Goal: Find specific page/section: Find specific page/section

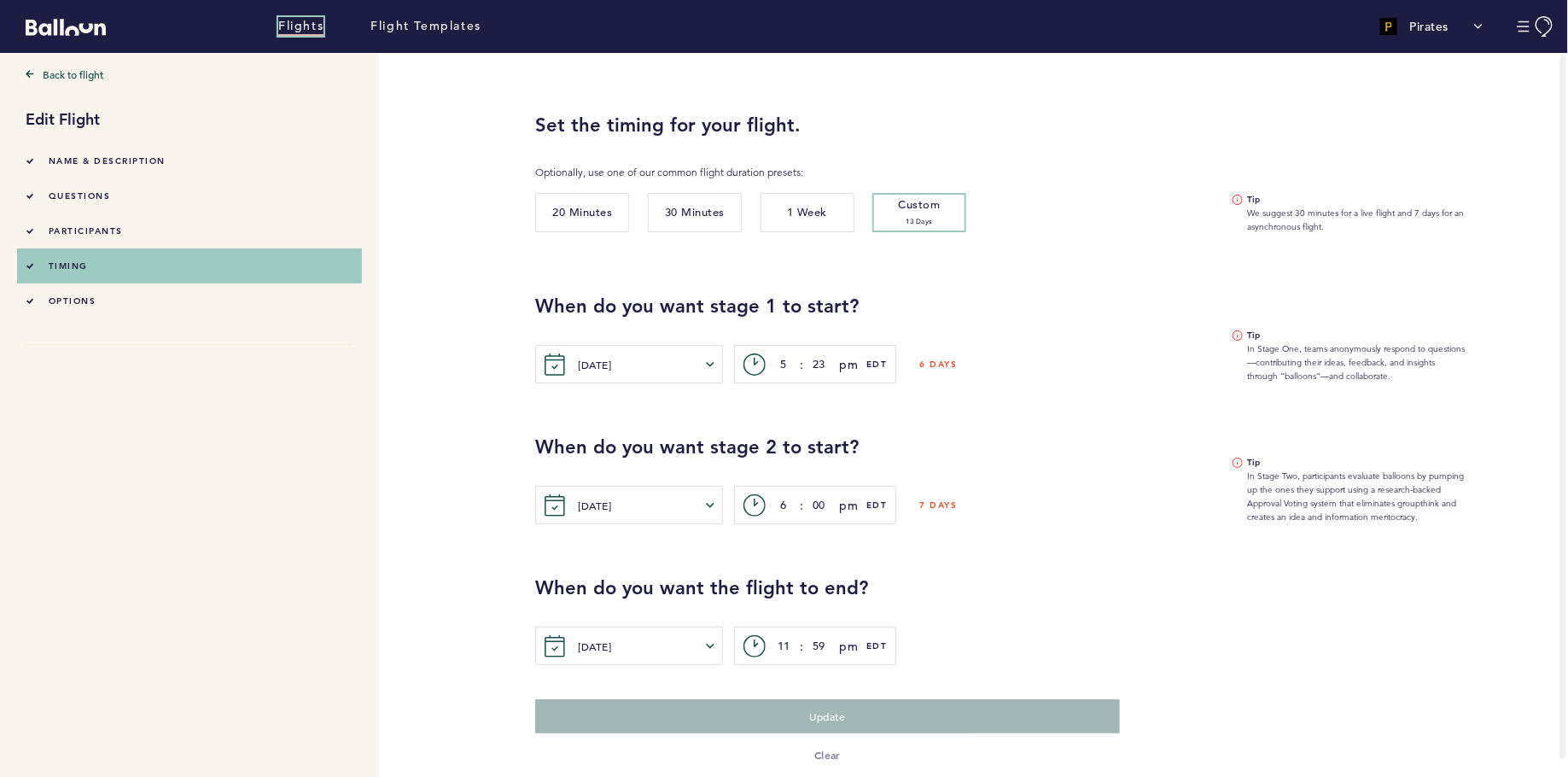
click at [301, 34] on link "Flights" at bounding box center [300, 27] width 45 height 19
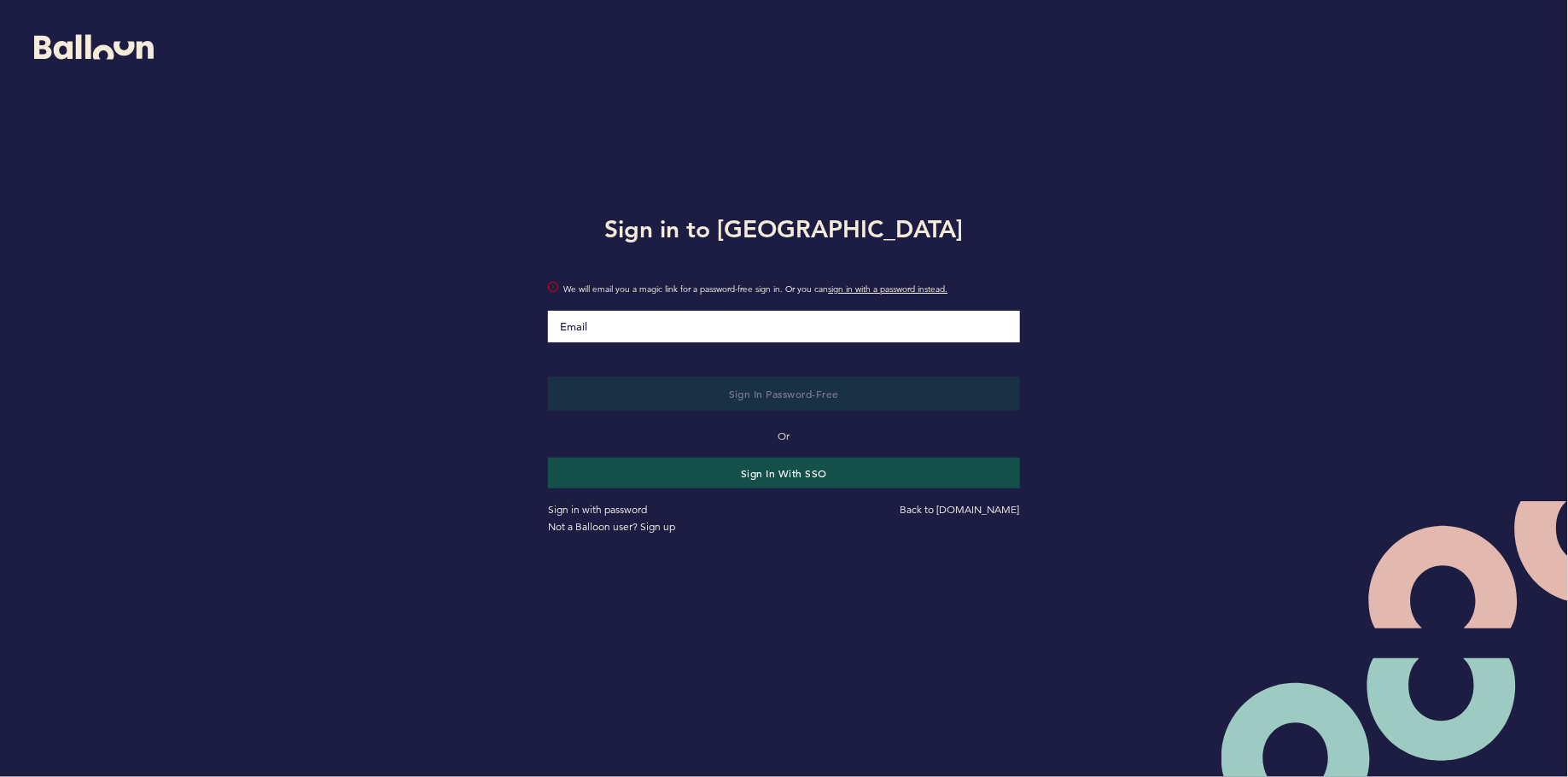
click at [595, 323] on input "Email" at bounding box center [784, 326] width 471 height 32
type input "[PERSON_NAME][EMAIL_ADDRESS][PERSON_NAME][DOMAIN_NAME]"
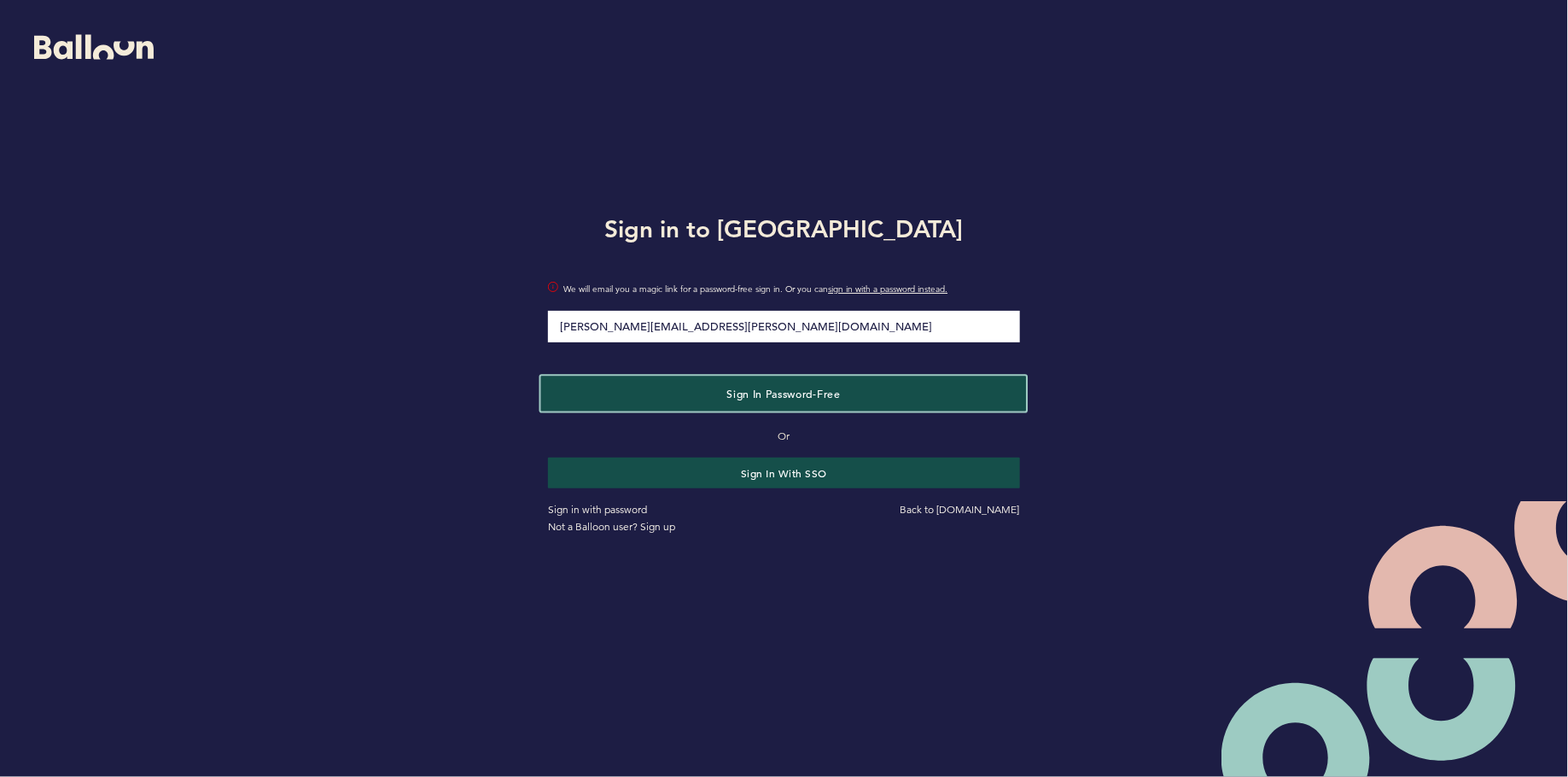
click at [705, 403] on button "Sign in Password-Free" at bounding box center [784, 393] width 486 height 35
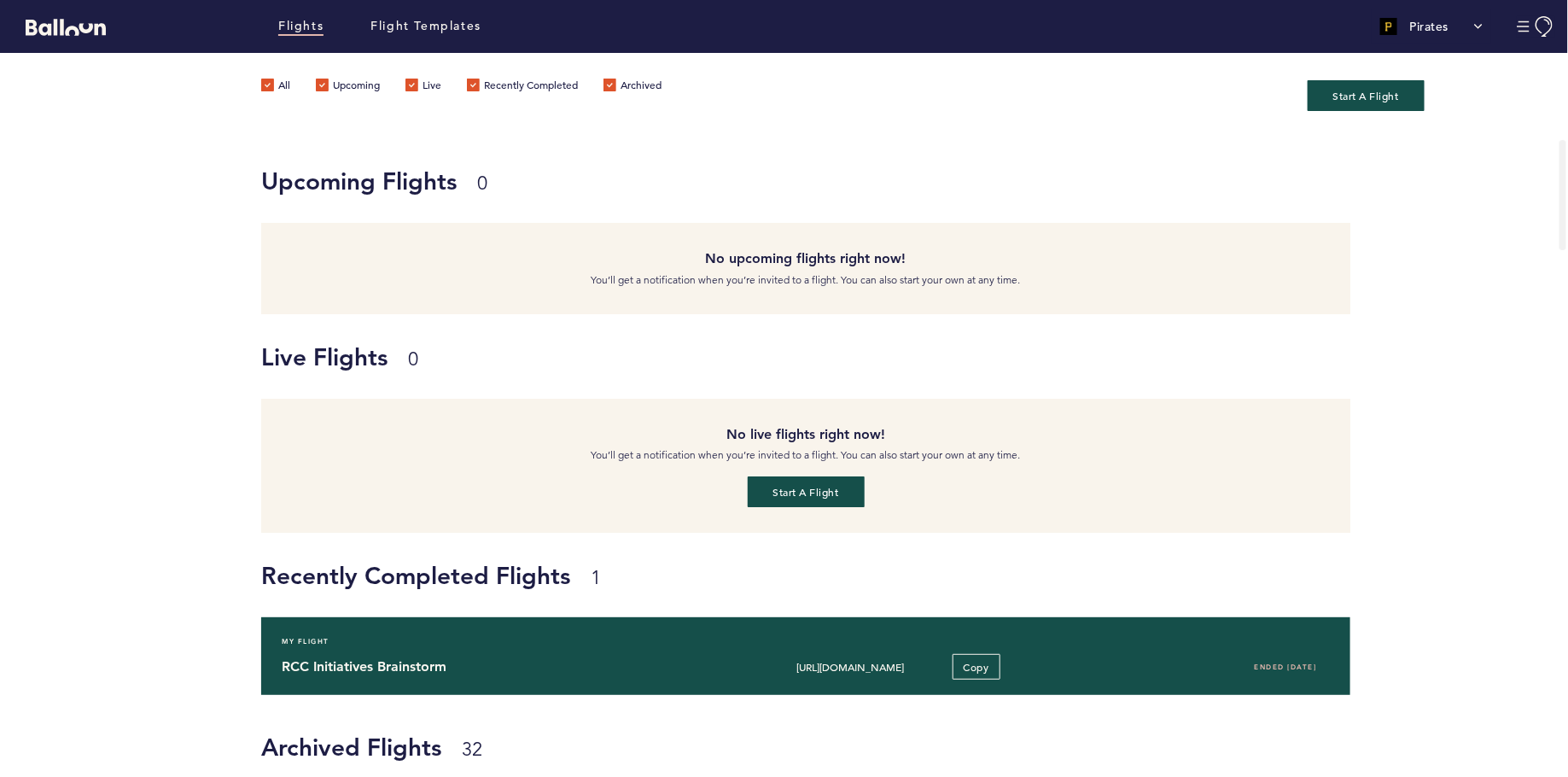
click at [433, 656] on h4 "RCC Initiatives Brainstorm" at bounding box center [492, 666] width 421 height 21
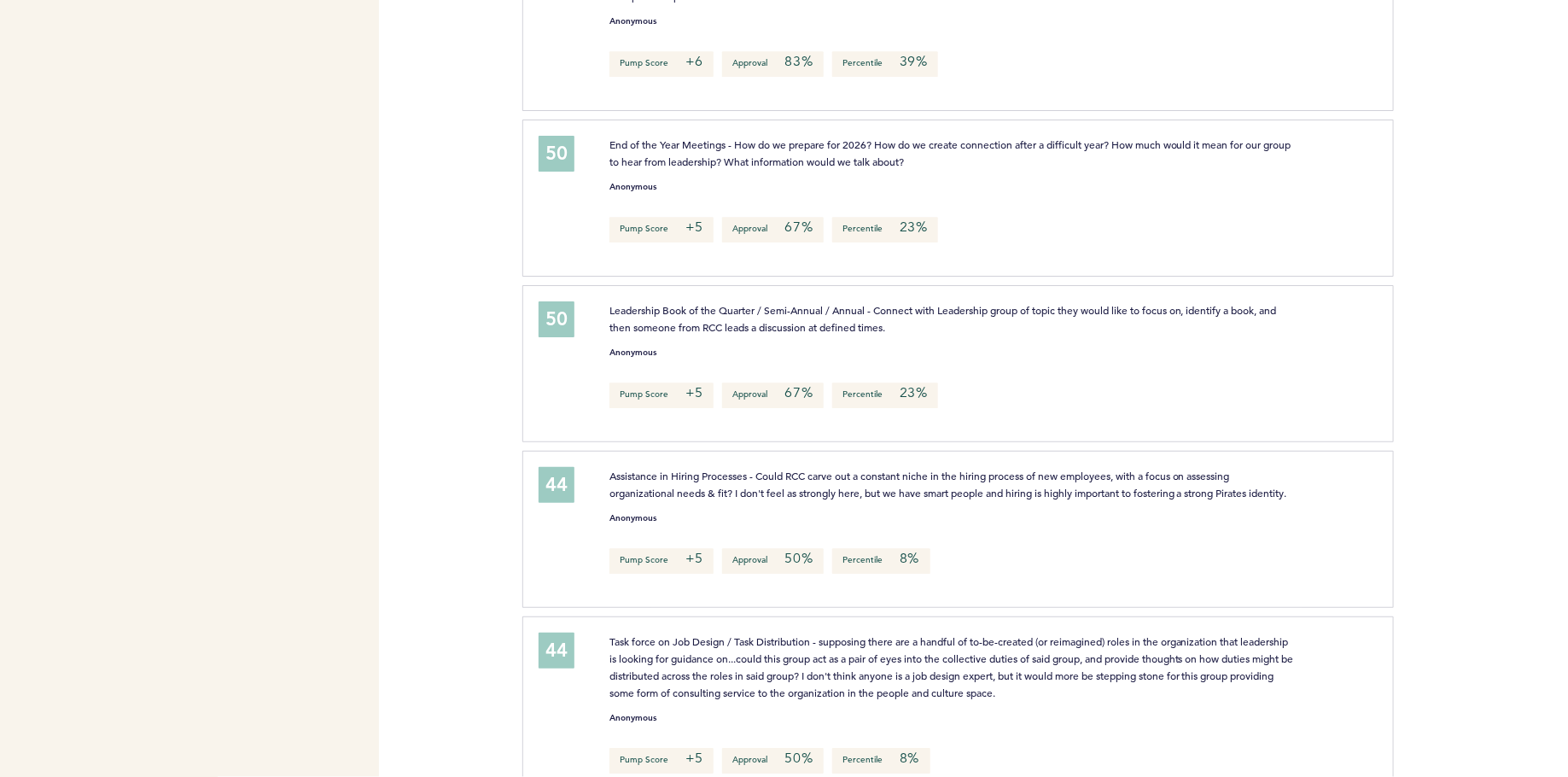
scroll to position [2246, 0]
